Goal: Task Accomplishment & Management: Manage account settings

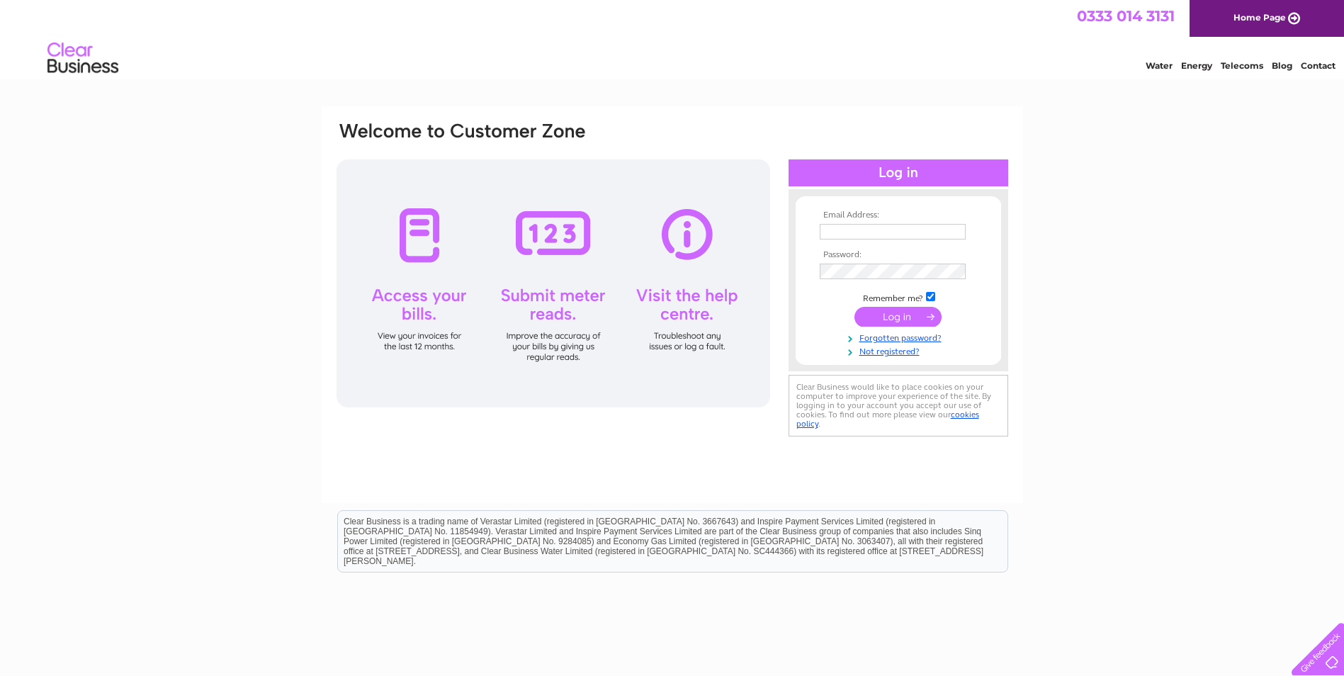
type input "fildeschris@hotmail.com"
click at [902, 319] on input "submit" at bounding box center [897, 317] width 87 height 20
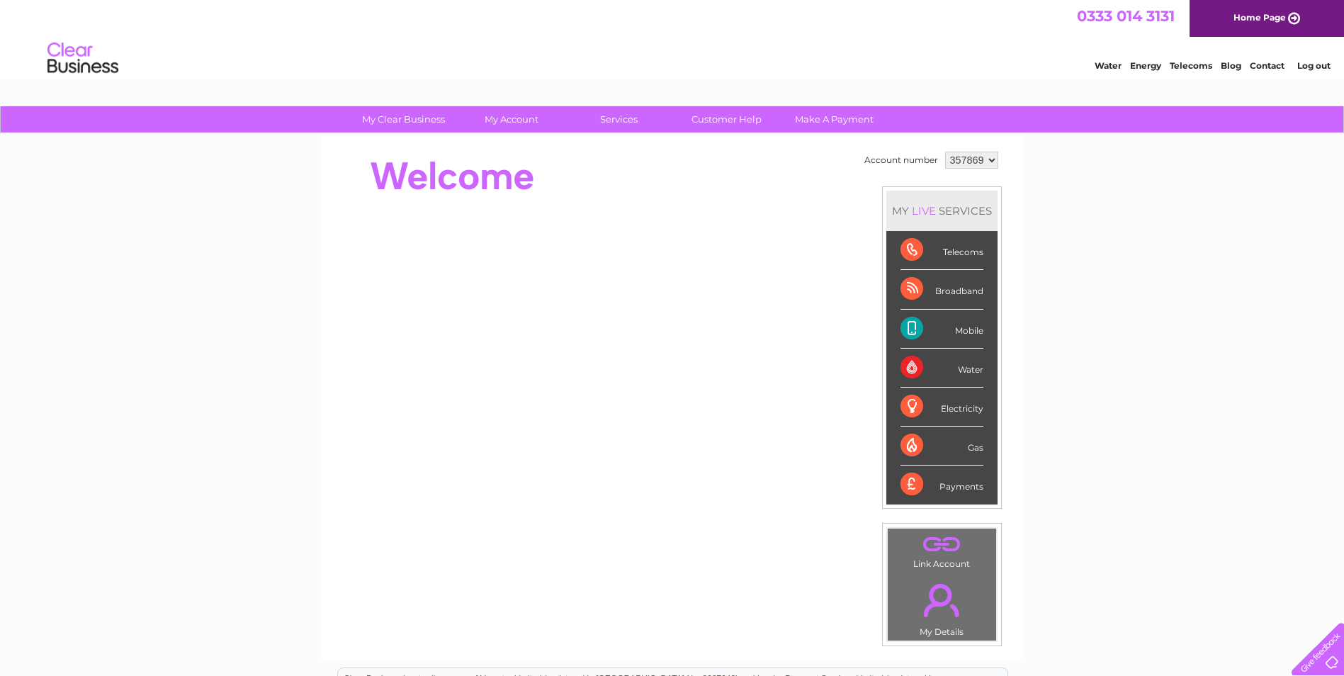
click at [964, 489] on div "Payments" at bounding box center [941, 484] width 83 height 38
click at [910, 480] on div "Payments" at bounding box center [941, 484] width 83 height 38
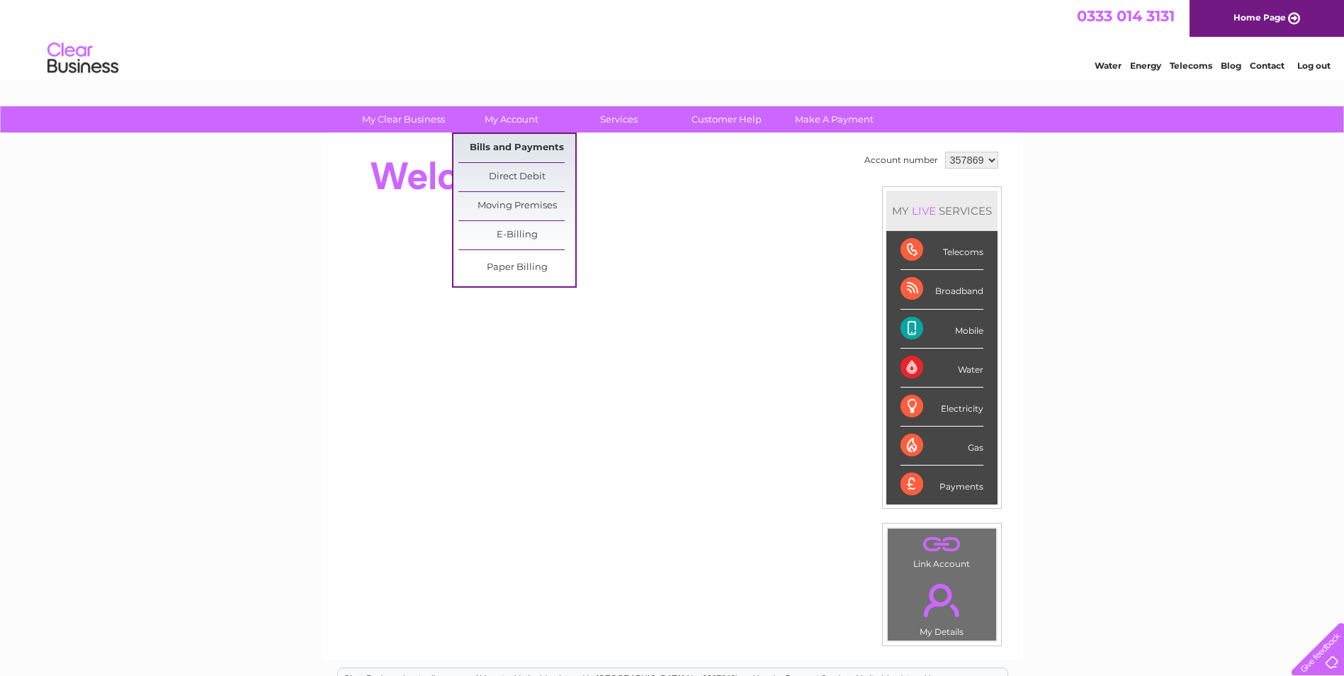
click at [514, 145] on link "Bills and Payments" at bounding box center [516, 148] width 117 height 28
click at [504, 149] on link "Bills and Payments" at bounding box center [516, 148] width 117 height 28
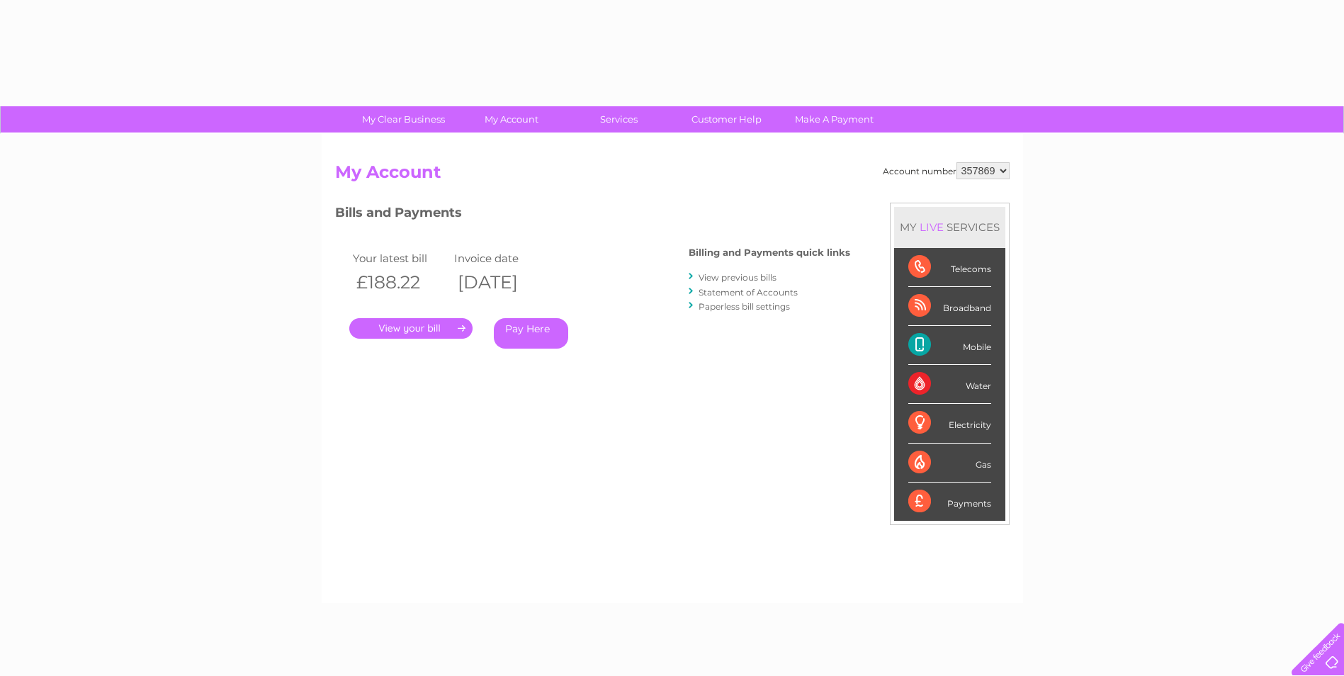
click at [433, 327] on link "." at bounding box center [410, 328] width 123 height 21
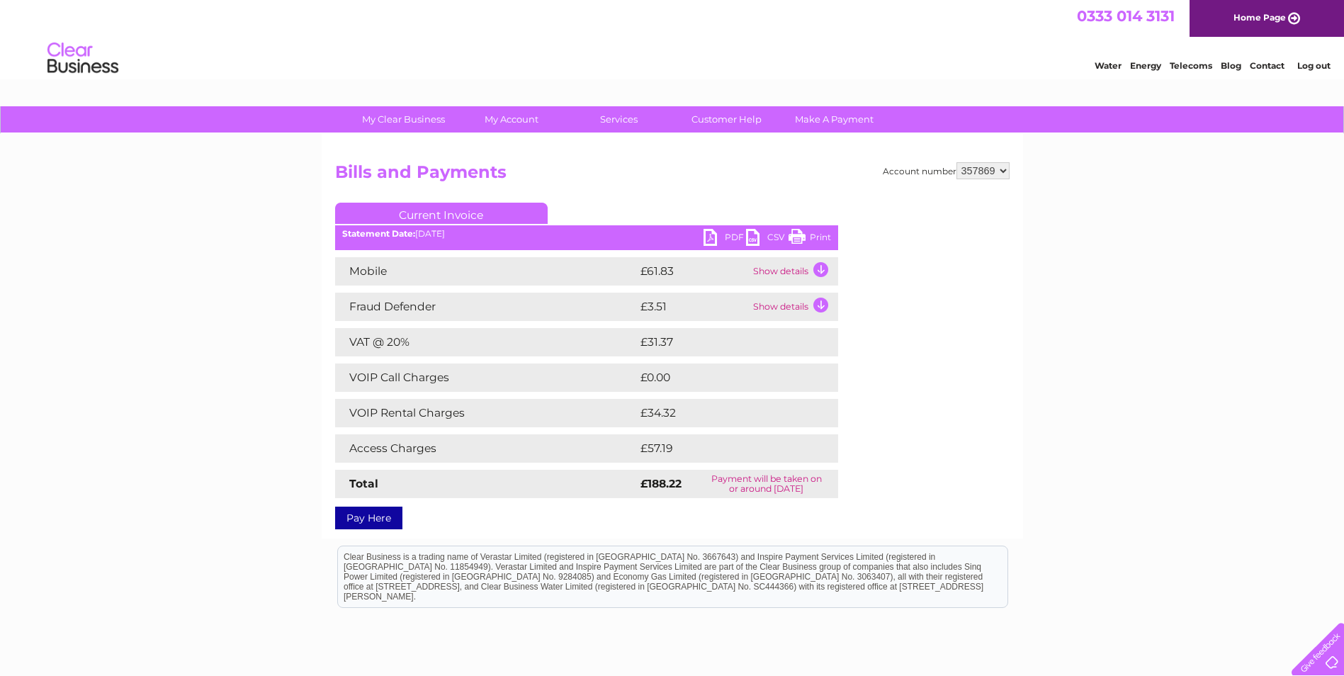
click at [822, 271] on td "Show details" at bounding box center [793, 271] width 89 height 28
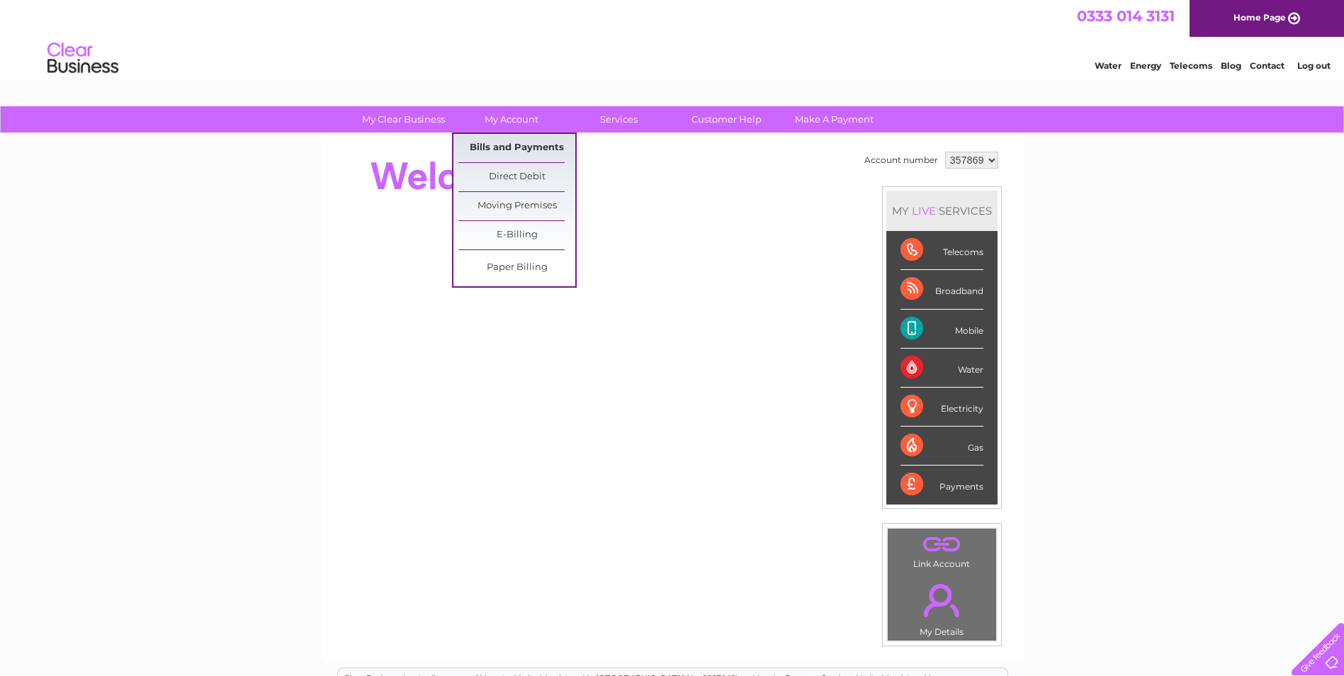
click at [514, 142] on link "Bills and Payments" at bounding box center [516, 148] width 117 height 28
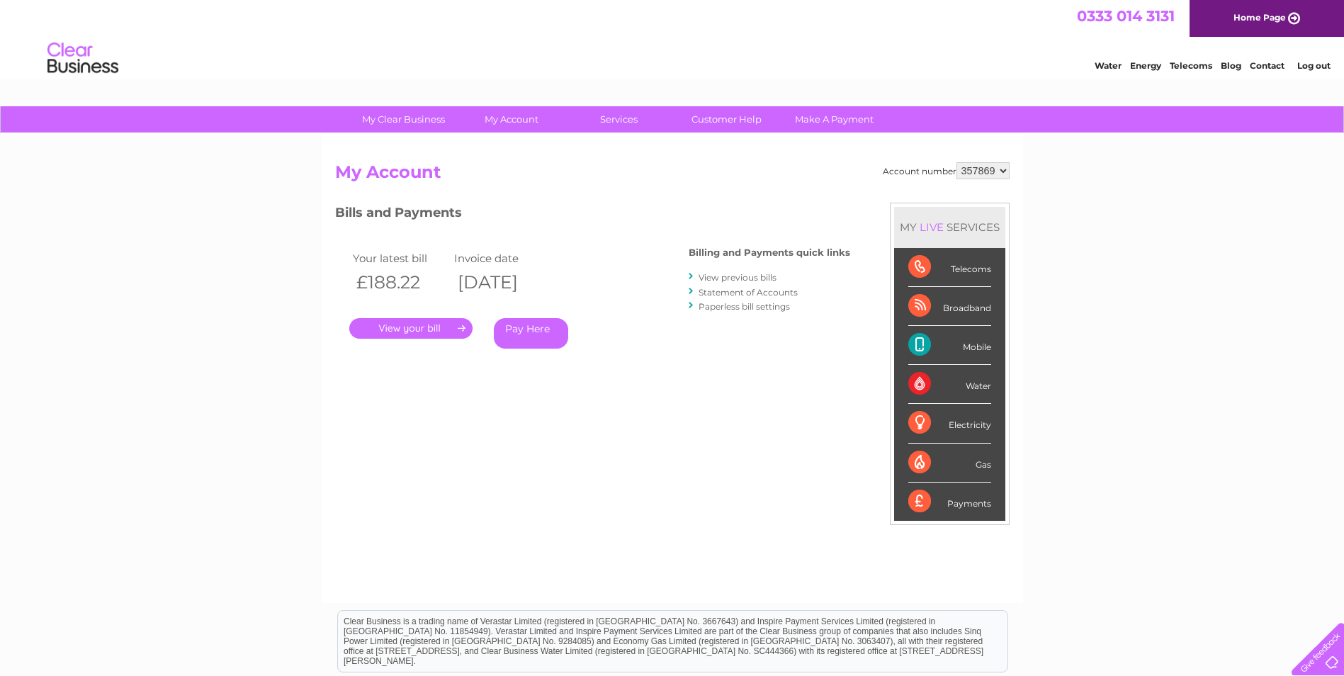
click at [422, 322] on link "." at bounding box center [410, 328] width 123 height 21
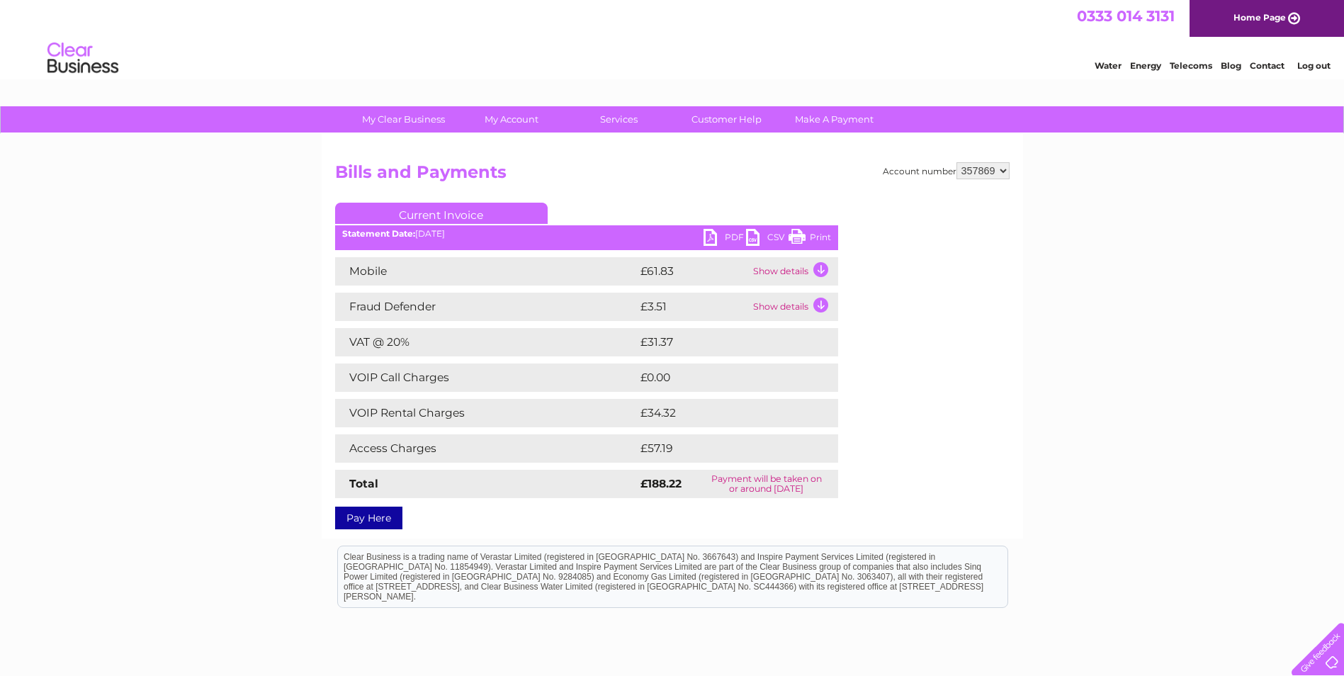
click at [820, 265] on td "Show details" at bounding box center [793, 271] width 89 height 28
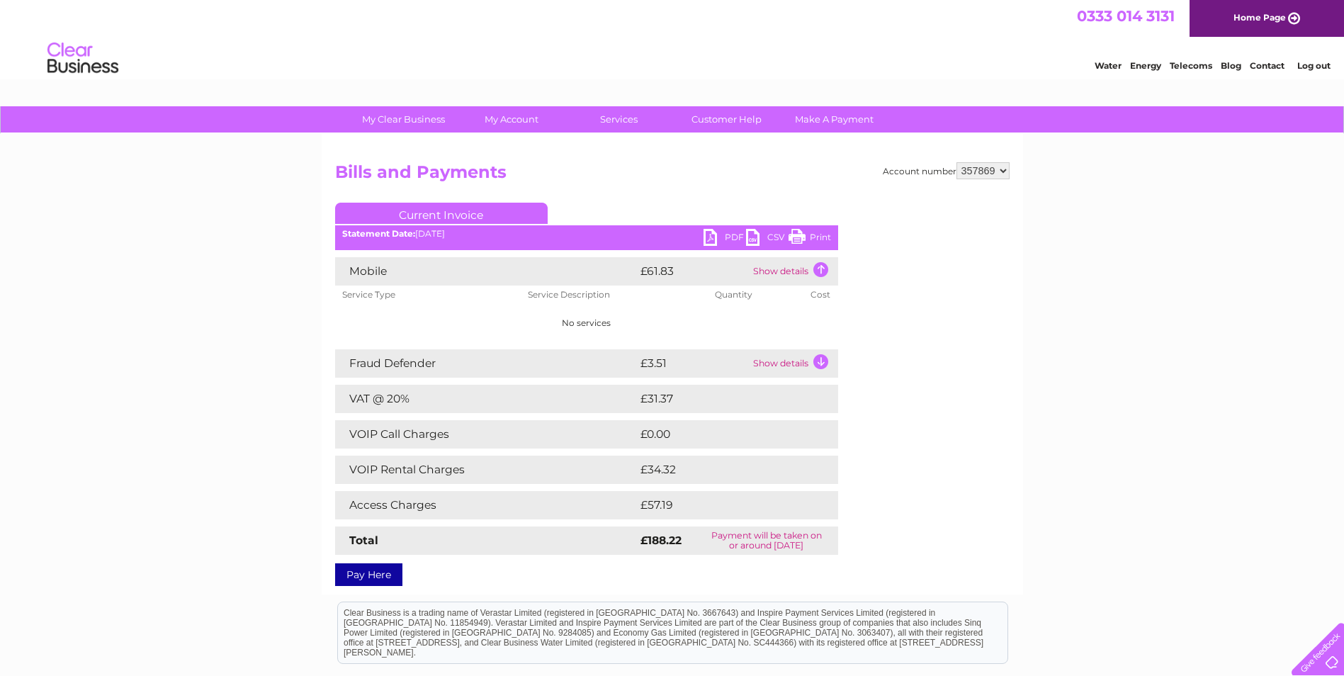
click at [402, 504] on td "Access Charges" at bounding box center [486, 505] width 302 height 28
